Goal: Information Seeking & Learning: Learn about a topic

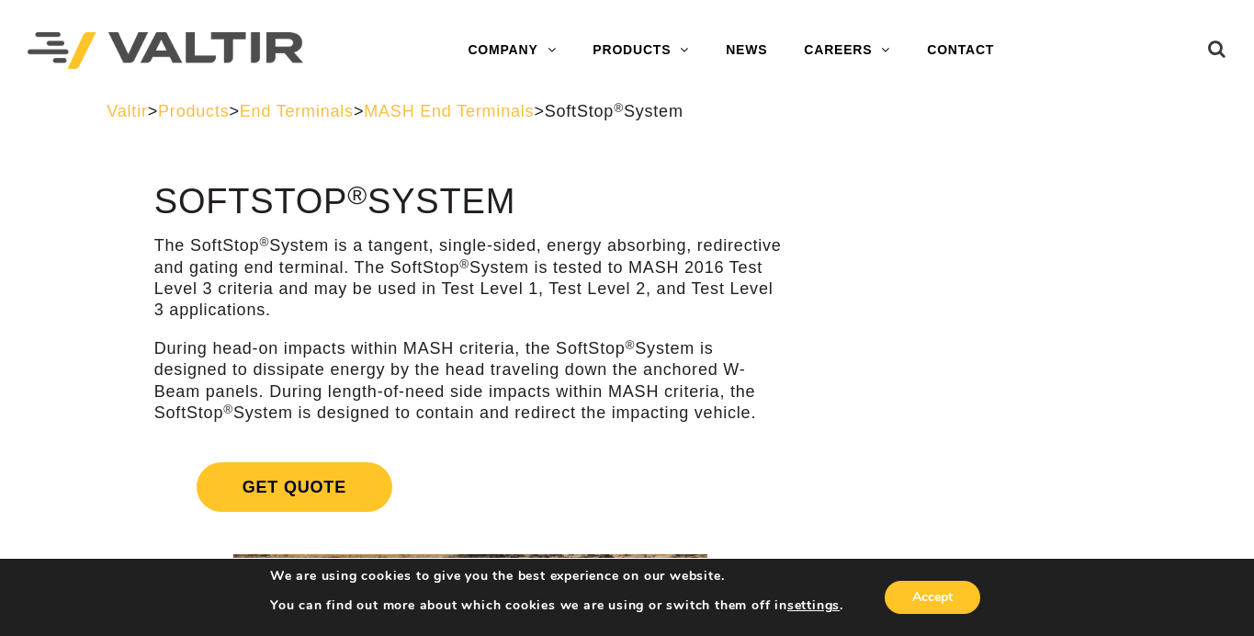
click at [354, 115] on span "End Terminals" at bounding box center [297, 111] width 114 height 18
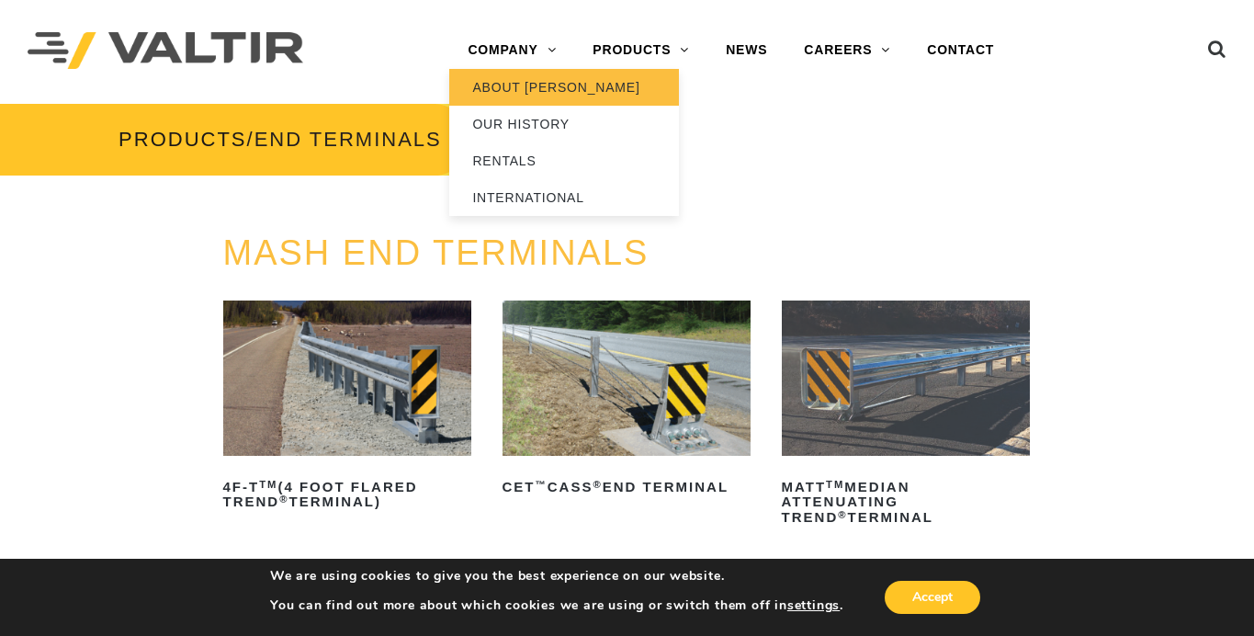
click at [528, 87] on link "ABOUT [PERSON_NAME]" at bounding box center [564, 87] width 230 height 37
